Goal: Task Accomplishment & Management: Use online tool/utility

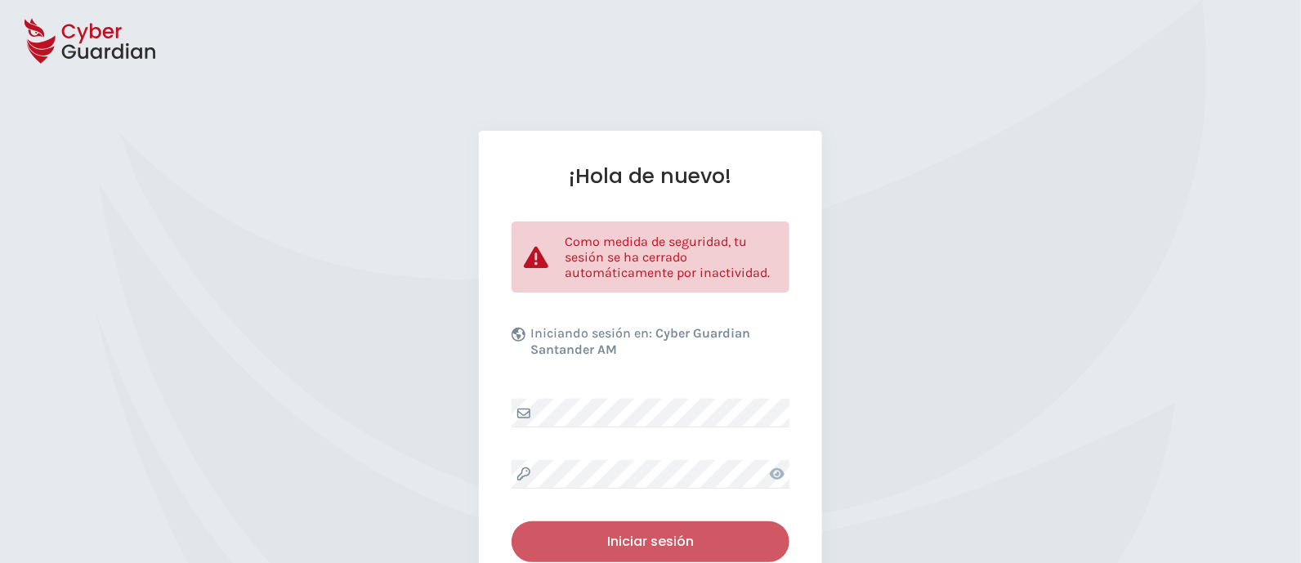
click at [670, 544] on div "Iniciar sesión" at bounding box center [650, 542] width 253 height 20
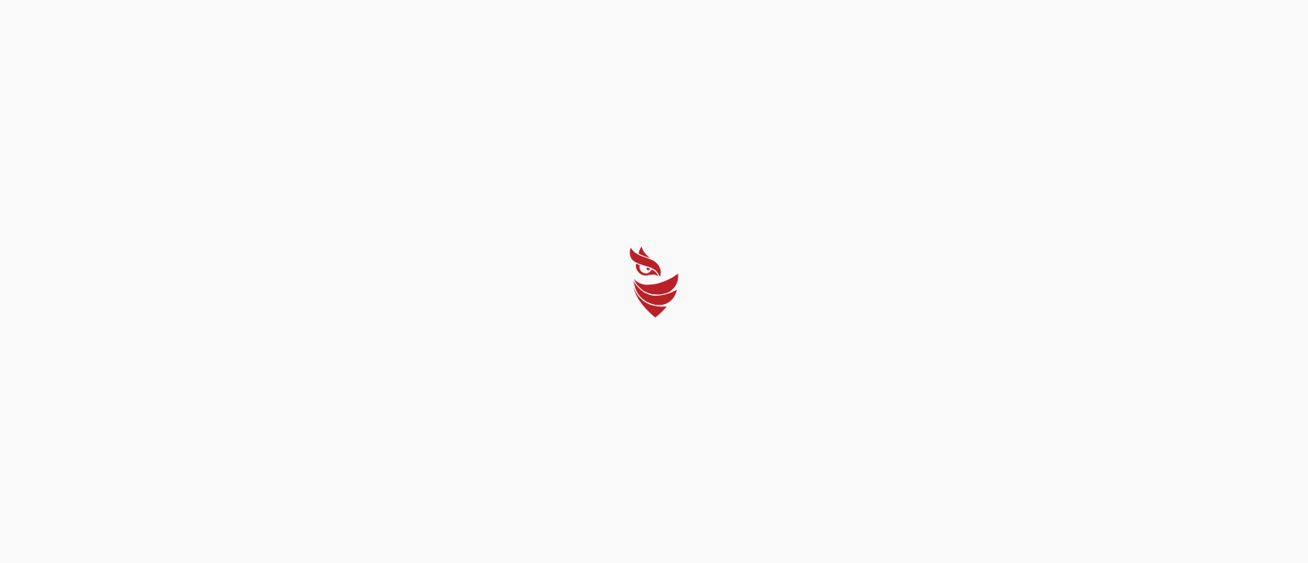
select select "English"
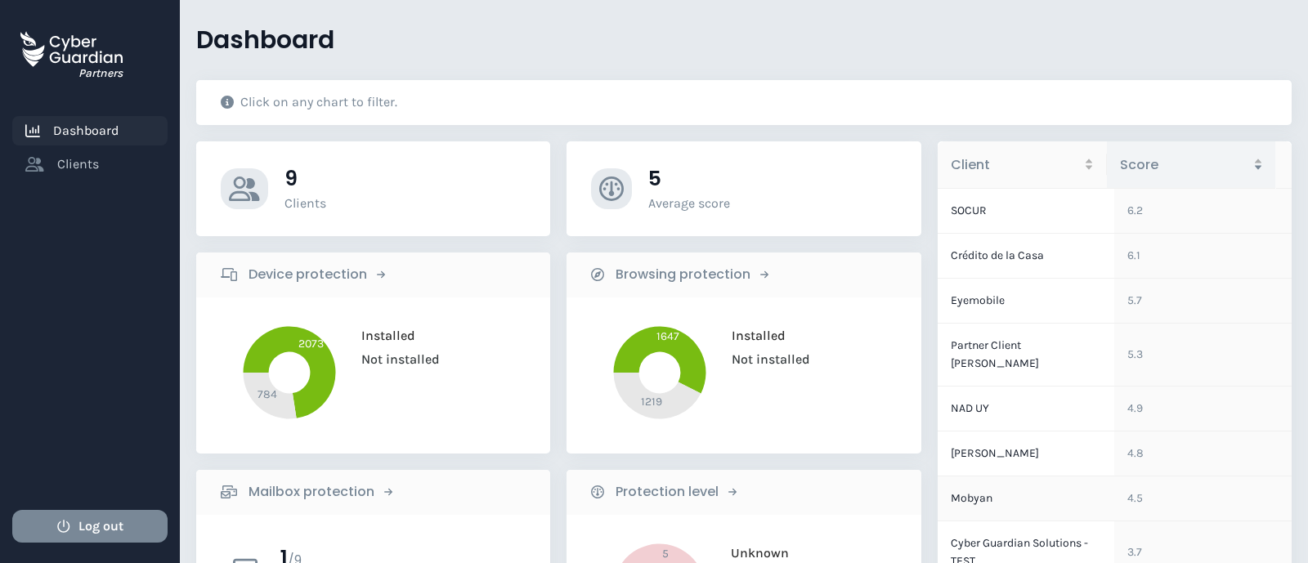
click at [1006, 477] on td "Mobyan" at bounding box center [1026, 499] width 177 height 45
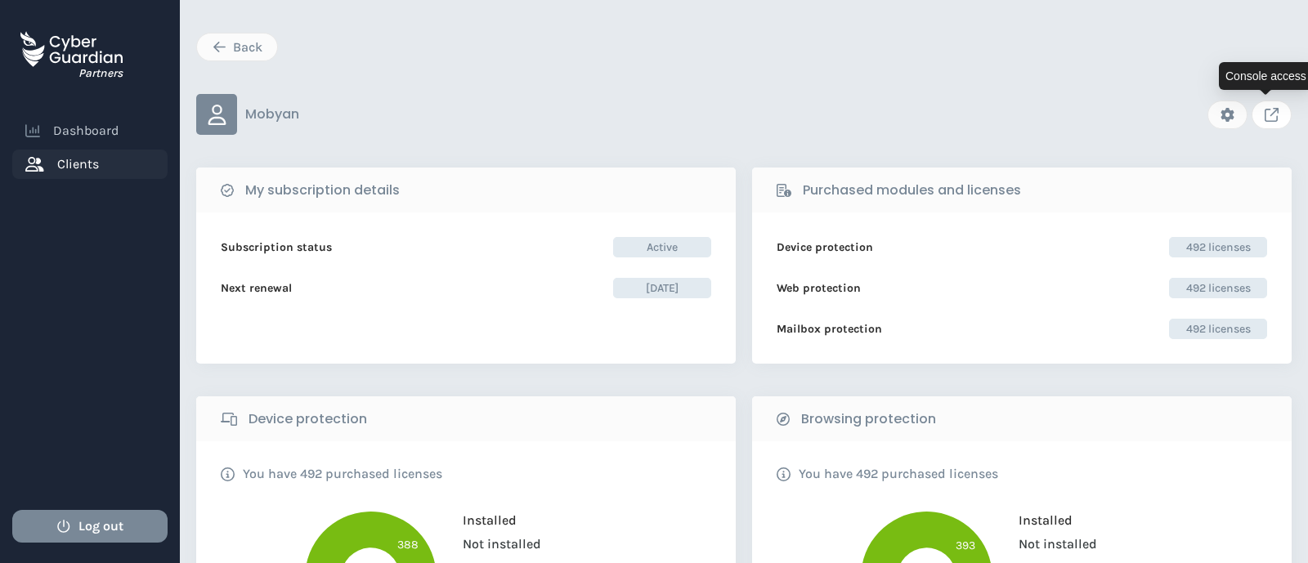
click at [1267, 119] on icon "Link to client console" at bounding box center [1272, 115] width 14 height 14
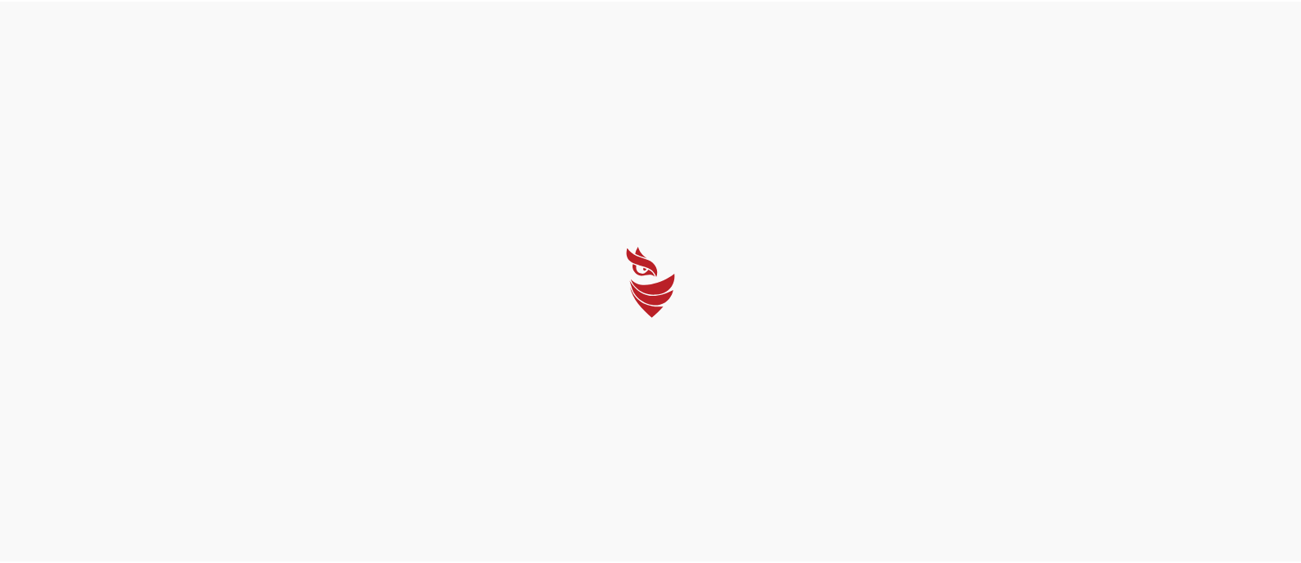
select select "English"
